Goal: Task Accomplishment & Management: Manage account settings

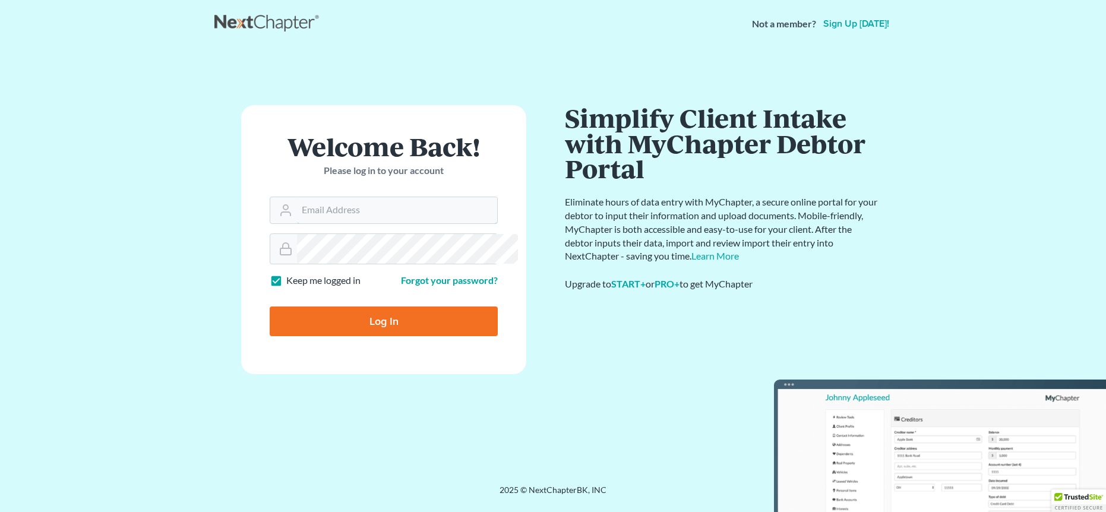
type input "[PERSON_NAME][EMAIL_ADDRESS][DOMAIN_NAME]"
click at [386, 336] on input "Log In" at bounding box center [384, 321] width 228 height 30
type input "Thinking..."
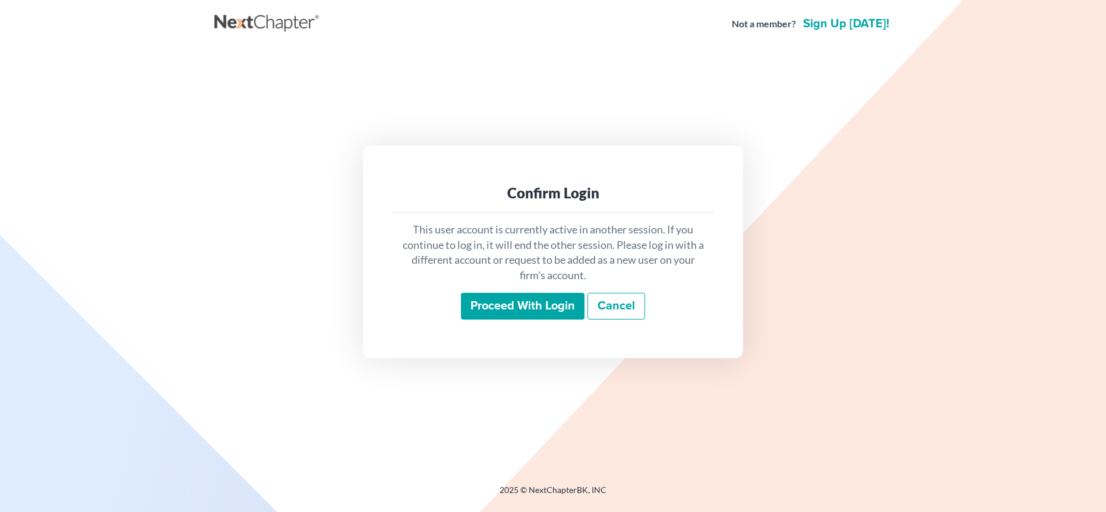
click at [541, 317] on input "Proceed with login" at bounding box center [523, 306] width 124 height 27
